Goal: Task Accomplishment & Management: Use online tool/utility

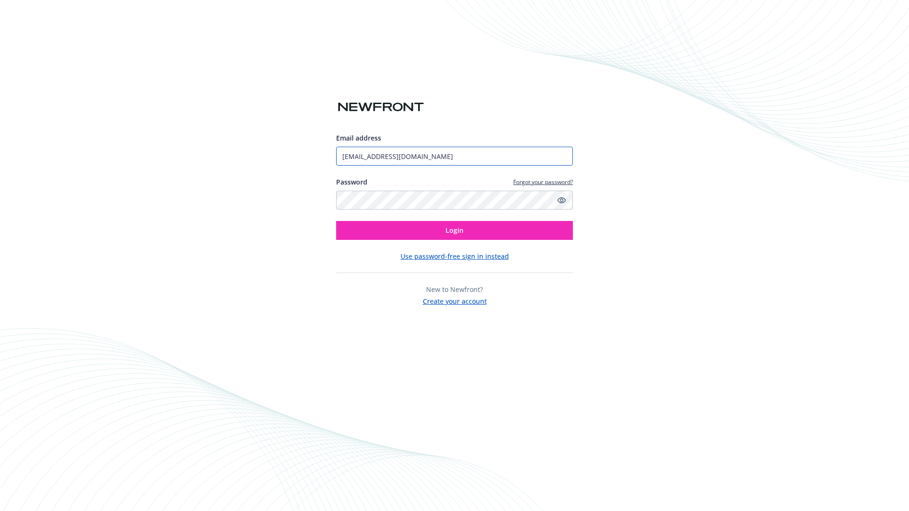
type input "[EMAIL_ADDRESS][DOMAIN_NAME]"
click at [454, 230] on span "Login" at bounding box center [454, 230] width 18 height 9
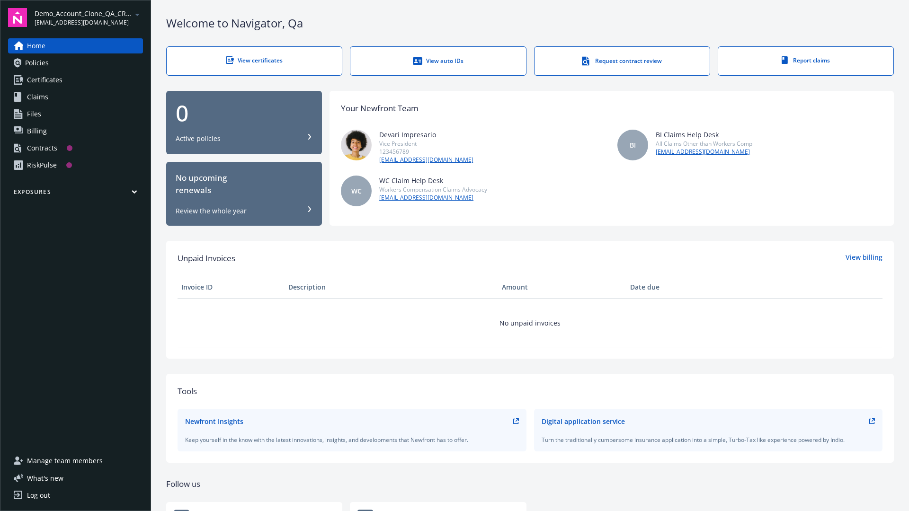
click at [88, 18] on span "Demo_Account_Clone_QA_CR_Tests_Prospect" at bounding box center [83, 14] width 97 height 10
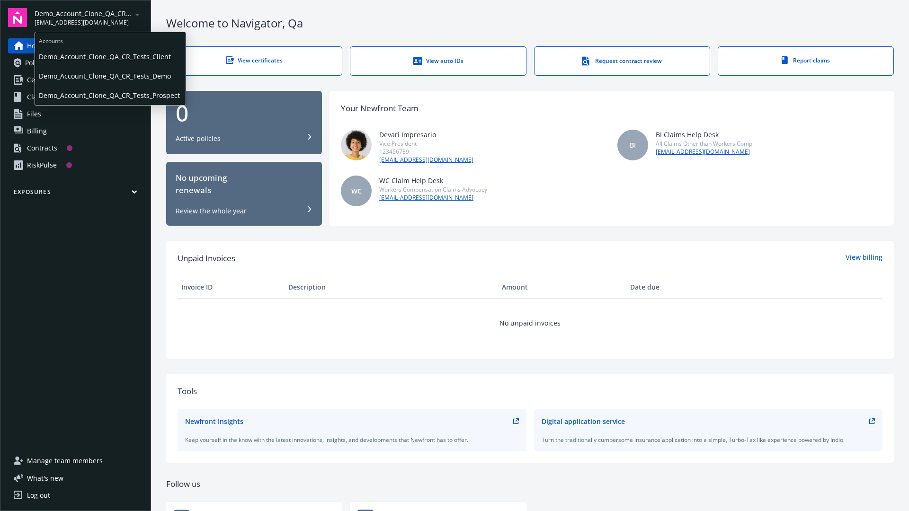
click at [109, 56] on span "Demo_Account_Clone_QA_CR_Tests_Client" at bounding box center [110, 56] width 143 height 19
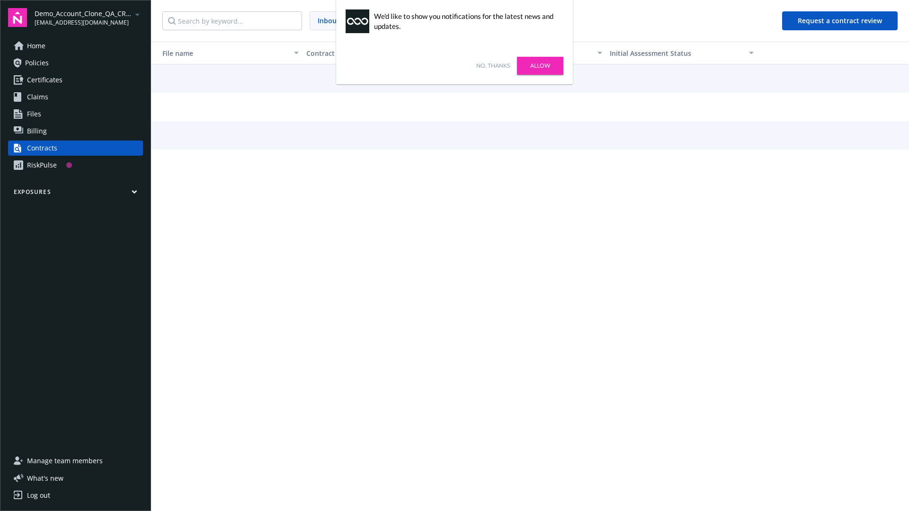
click at [493, 66] on link "No, thanks" at bounding box center [493, 66] width 34 height 9
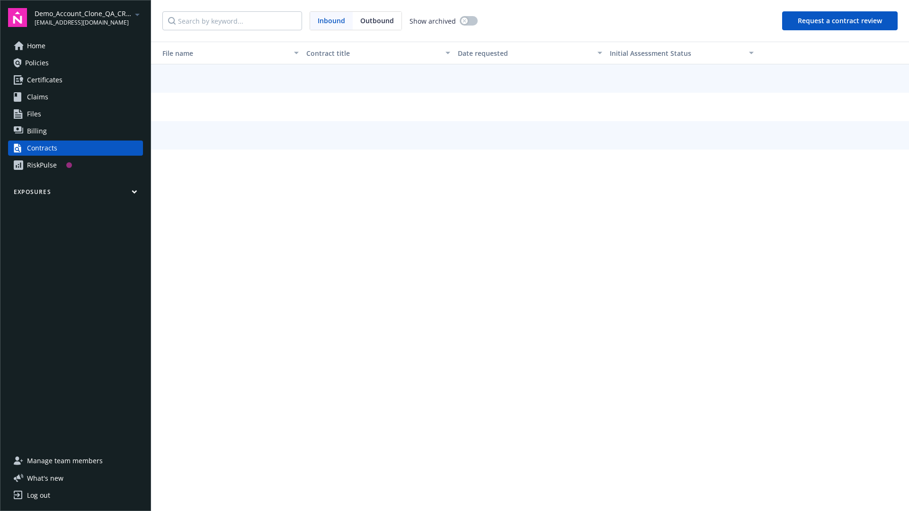
click at [840, 21] on button "Request a contract review" at bounding box center [839, 20] width 115 height 19
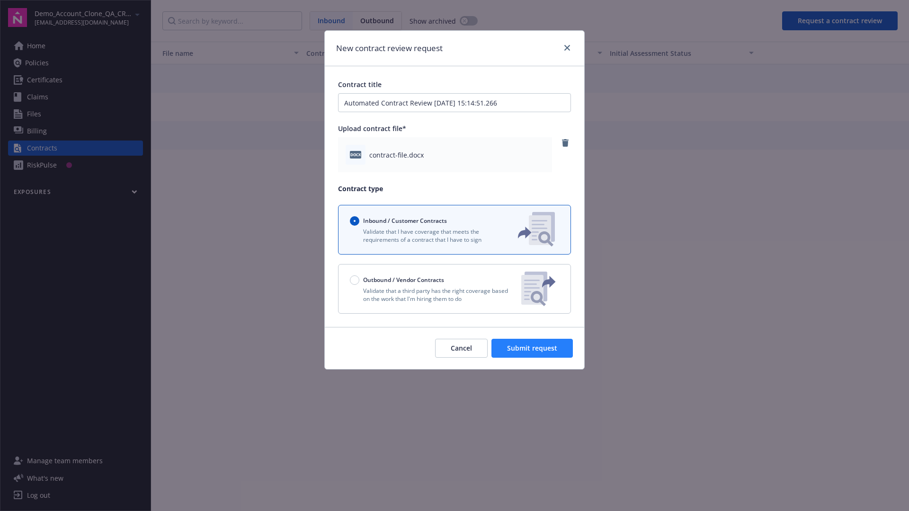
type input "Automated Contract Review 09-26-2025 15:14:51.266"
click at [532, 348] on span "Submit request" at bounding box center [532, 348] width 50 height 9
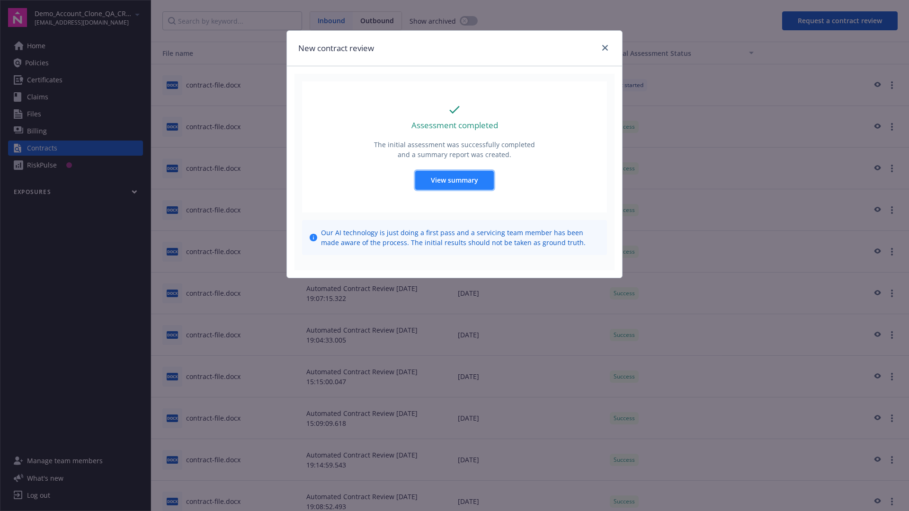
click at [454, 180] on span "View summary" at bounding box center [454, 180] width 47 height 9
